Goal: Transaction & Acquisition: Obtain resource

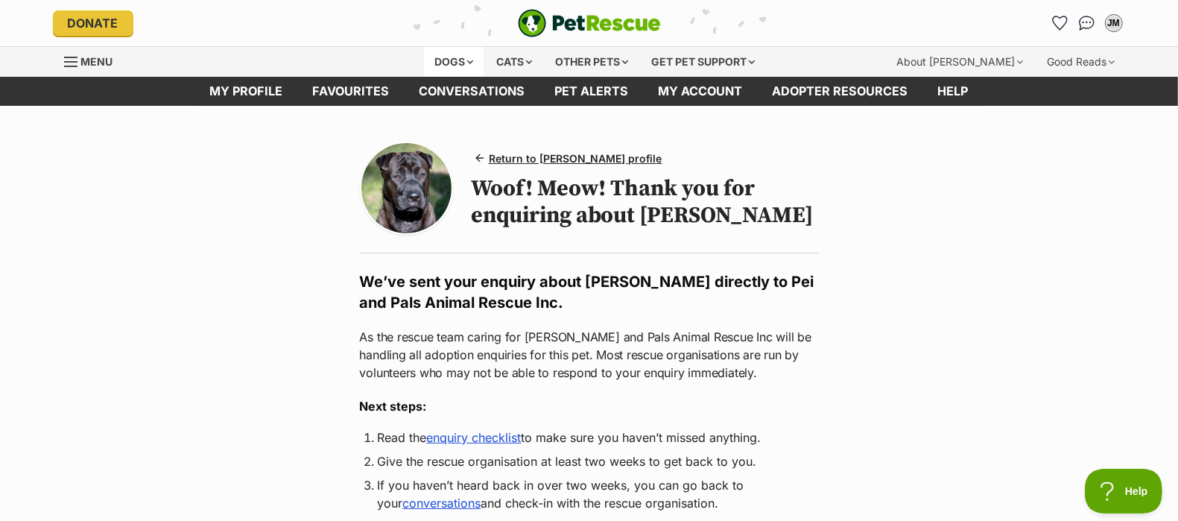
click at [450, 68] on div "Dogs" at bounding box center [454, 62] width 60 height 30
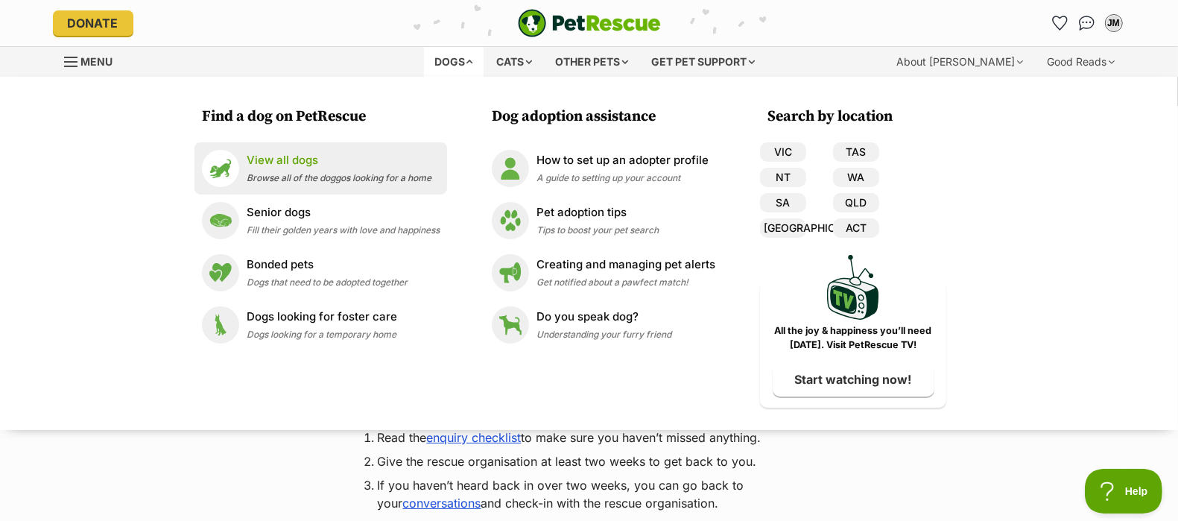
click at [326, 174] on span "Browse all of the doggos looking for a home" at bounding box center [339, 177] width 185 height 11
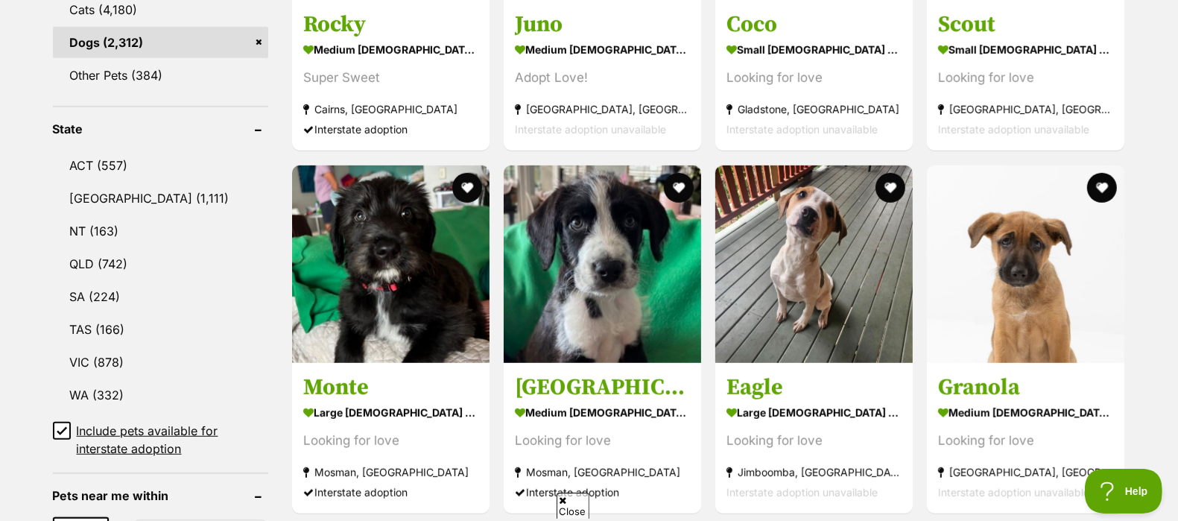
scroll to position [708, 0]
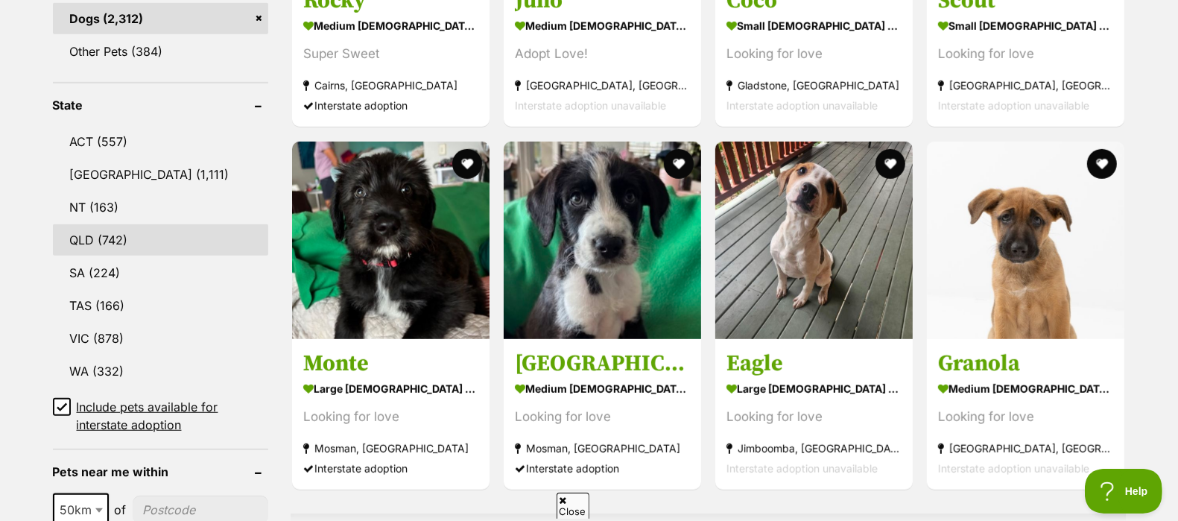
click at [164, 240] on link "QLD (742)" at bounding box center [160, 239] width 215 height 31
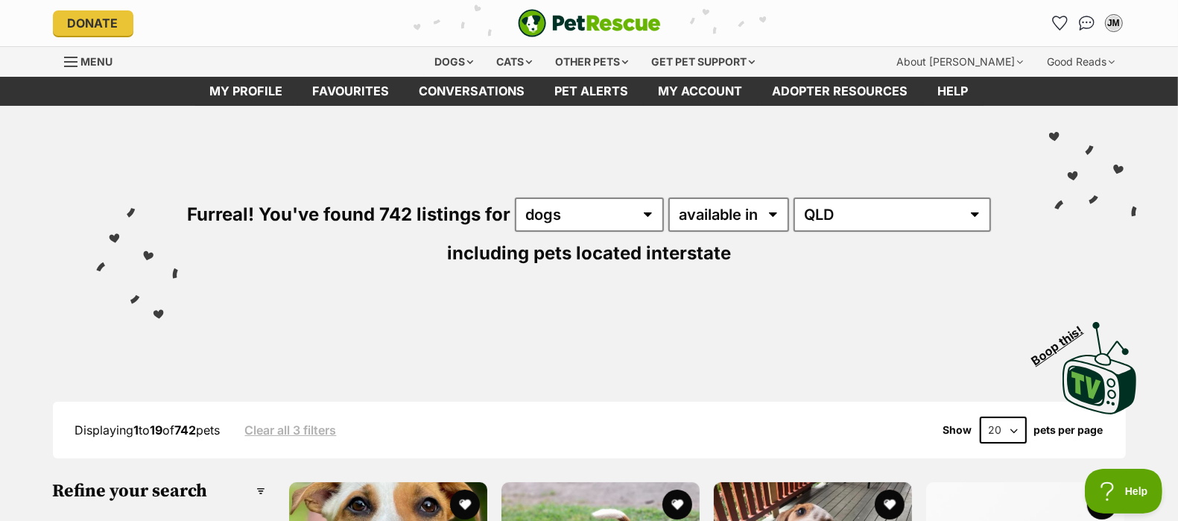
click at [521, 306] on div "Furreal! You've found 742 listings for any type of pet cats dogs other pets ava…" at bounding box center [590, 207] width 1096 height 203
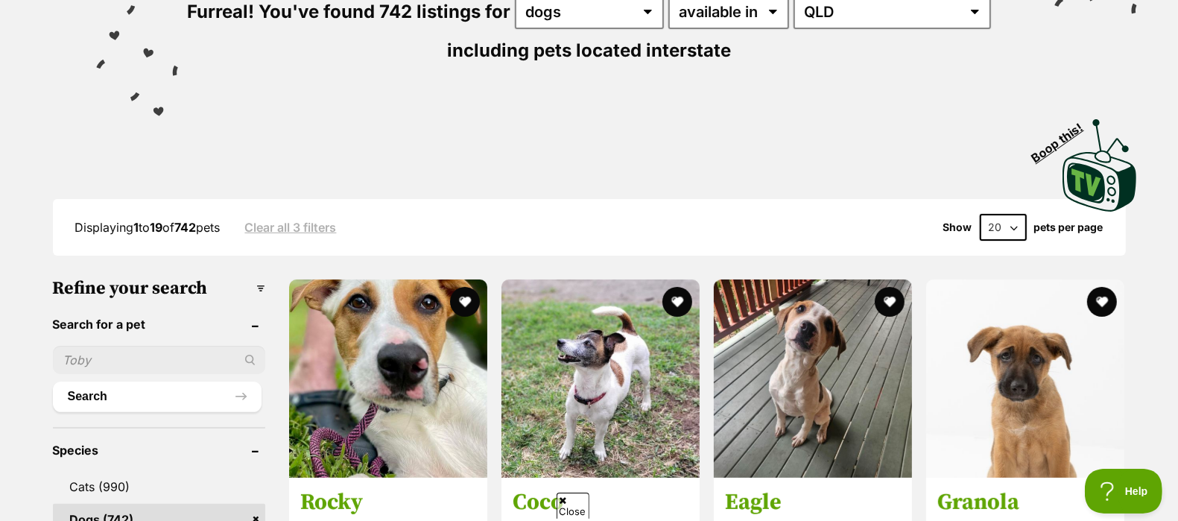
scroll to position [224, 0]
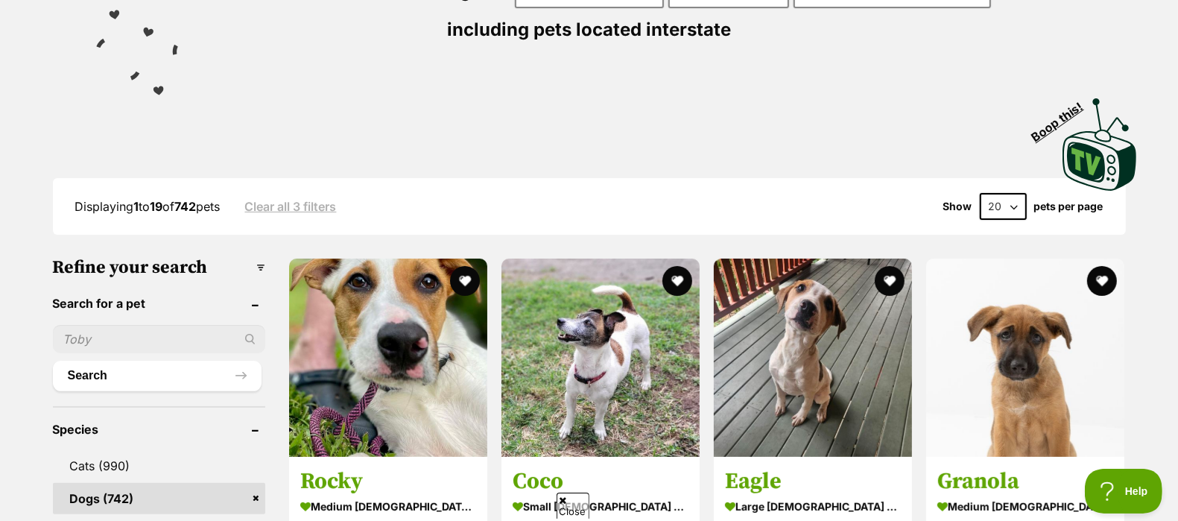
click at [980, 221] on div "Displaying 1 to 19 of 742 pets Clear all 3 filters Show 20 40 60 pets per page" at bounding box center [589, 206] width 1073 height 57
click at [991, 211] on select "20 40 60" at bounding box center [1003, 206] width 47 height 27
select select "40"
click at [980, 193] on select "20 40 60" at bounding box center [1003, 206] width 47 height 27
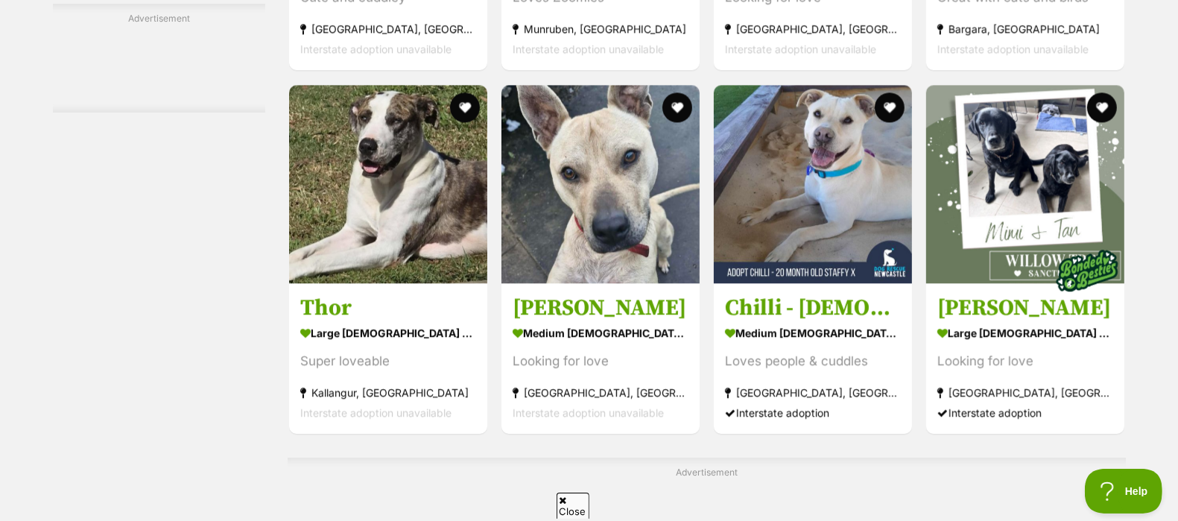
scroll to position [3056, 0]
